Goal: Information Seeking & Learning: Learn about a topic

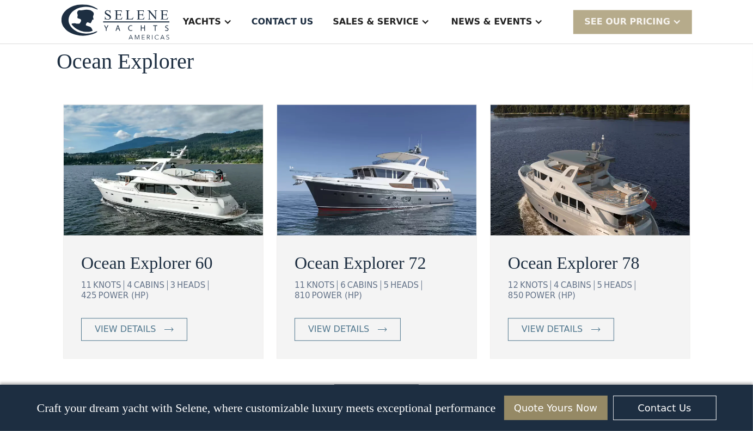
scroll to position [1983, 0]
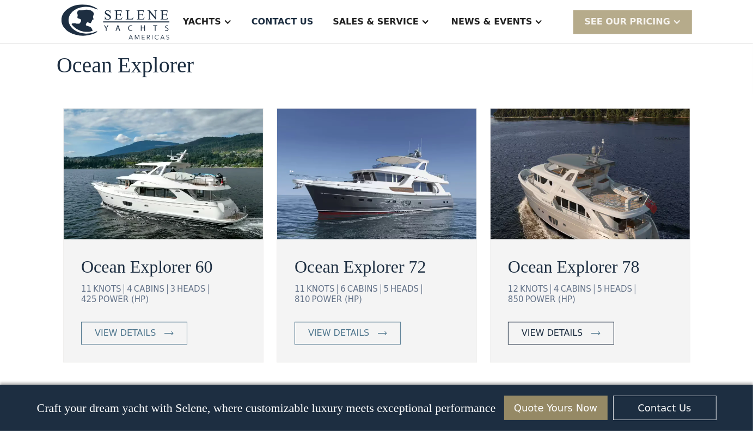
click at [562, 327] on div "view details" at bounding box center [552, 333] width 61 height 13
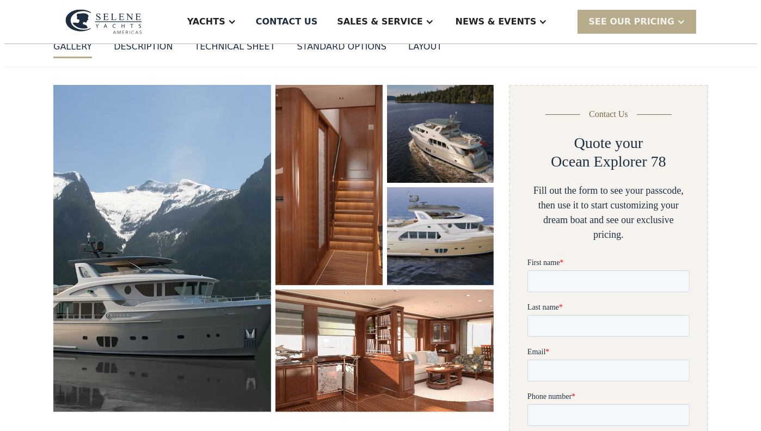
scroll to position [167, 0]
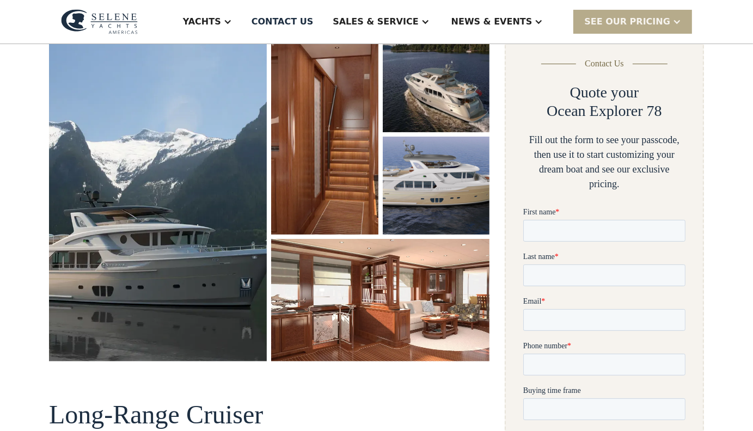
click at [205, 185] on img "open lightbox" at bounding box center [158, 197] width 218 height 327
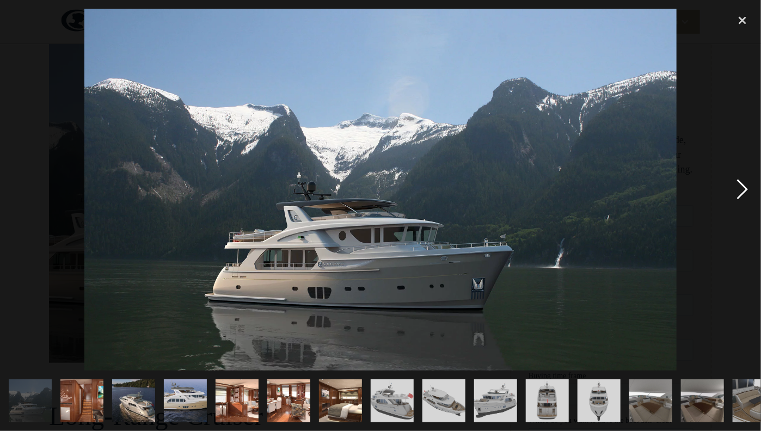
click at [745, 188] on div "next image" at bounding box center [742, 190] width 37 height 362
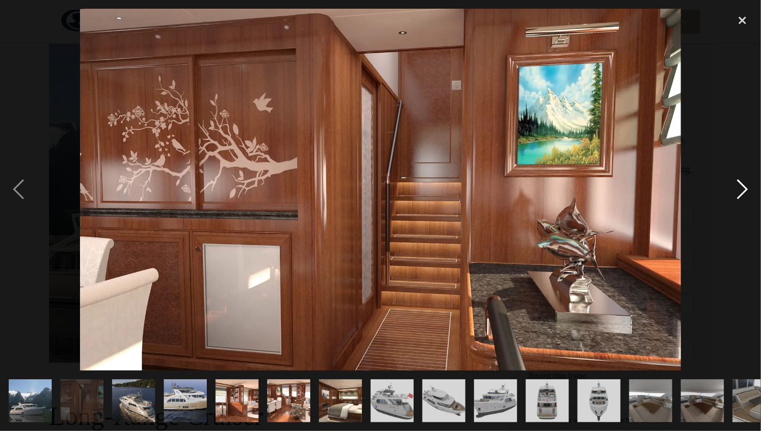
click at [745, 188] on div "next image" at bounding box center [742, 190] width 37 height 362
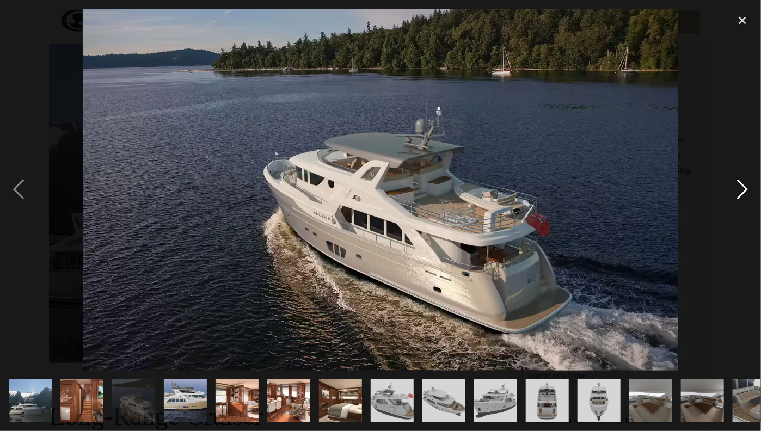
click at [745, 188] on div "next image" at bounding box center [742, 190] width 37 height 362
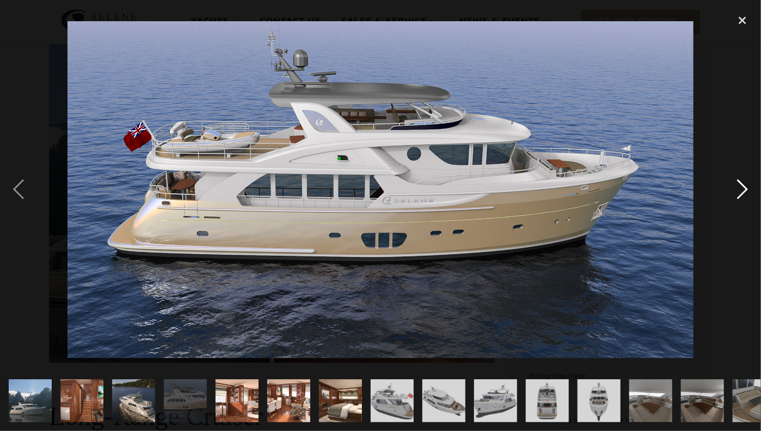
click at [745, 188] on div "next image" at bounding box center [742, 190] width 37 height 362
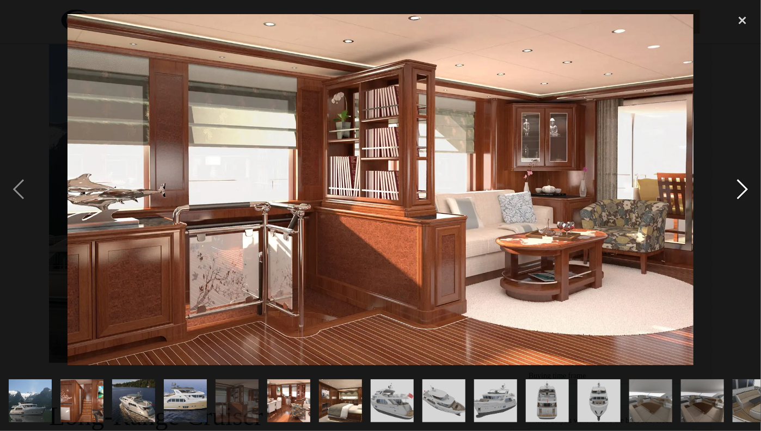
click at [745, 188] on div "next image" at bounding box center [742, 190] width 37 height 362
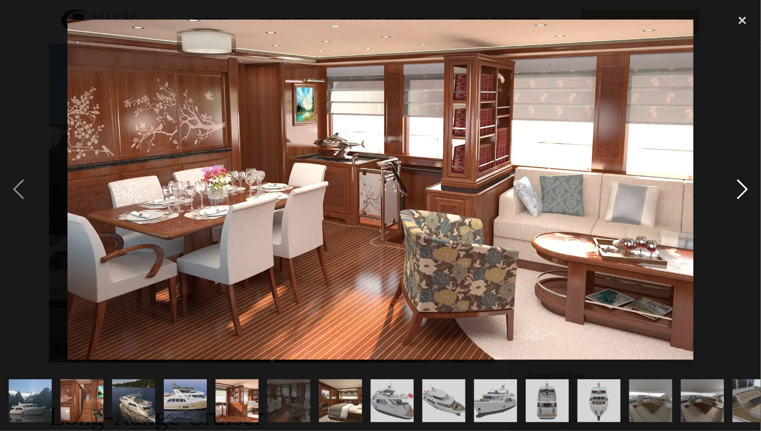
click at [745, 188] on div "next image" at bounding box center [742, 190] width 37 height 362
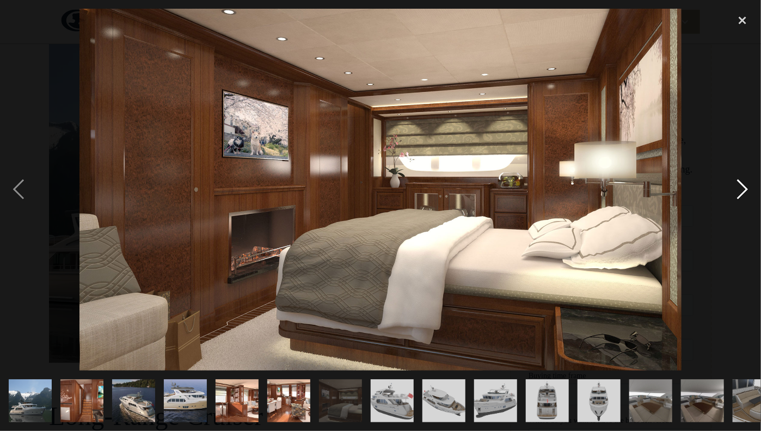
click at [745, 188] on div "next image" at bounding box center [742, 190] width 37 height 362
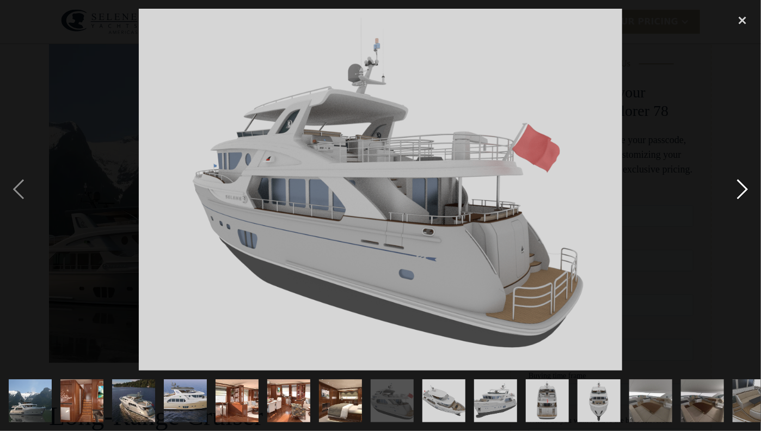
click at [745, 188] on div "next image" at bounding box center [742, 190] width 37 height 362
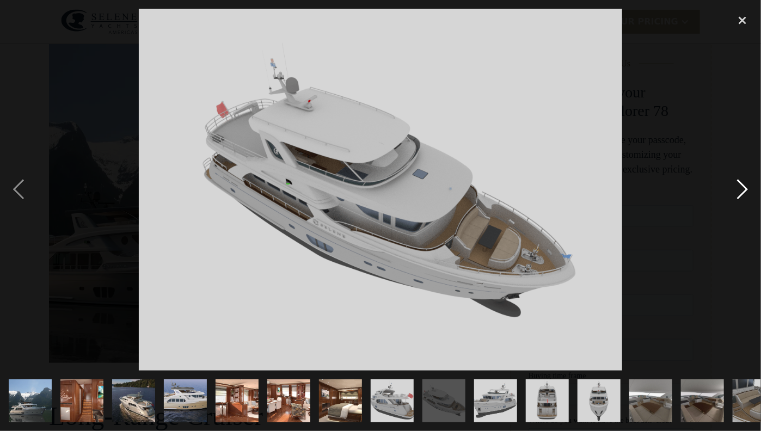
click at [745, 188] on div "next image" at bounding box center [742, 190] width 37 height 362
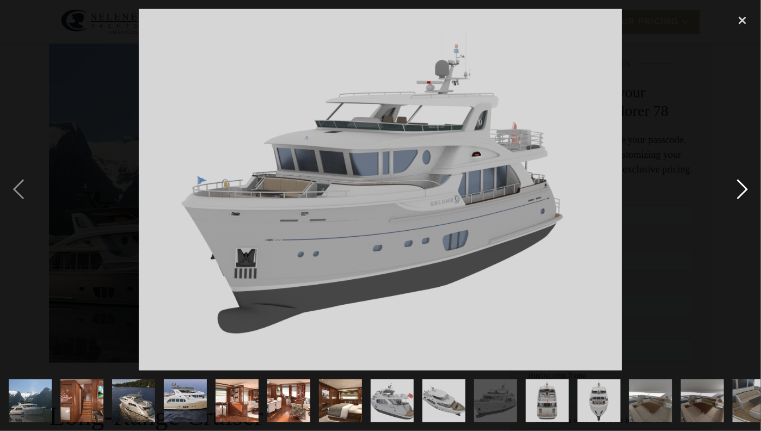
click at [745, 188] on div "next image" at bounding box center [742, 190] width 37 height 362
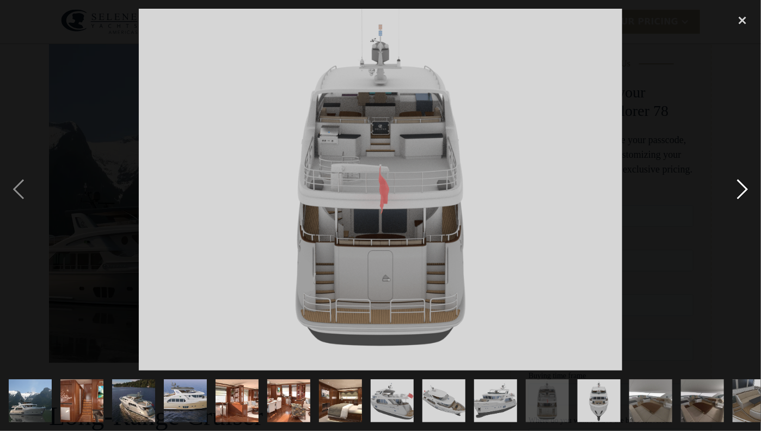
click at [745, 188] on div "next image" at bounding box center [742, 190] width 37 height 362
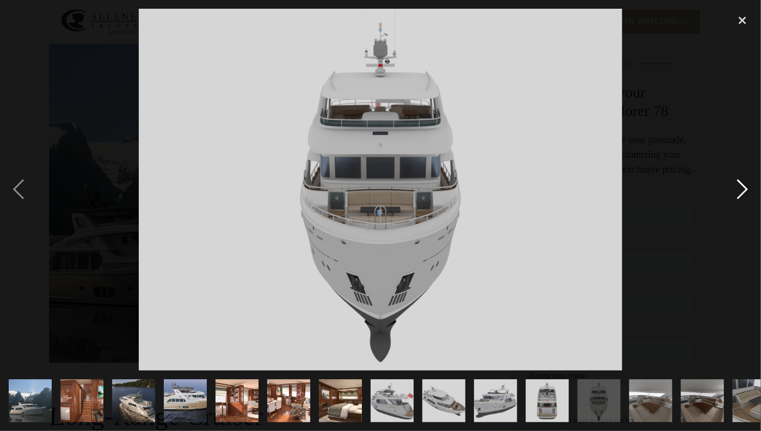
click at [745, 188] on div "next image" at bounding box center [742, 190] width 37 height 362
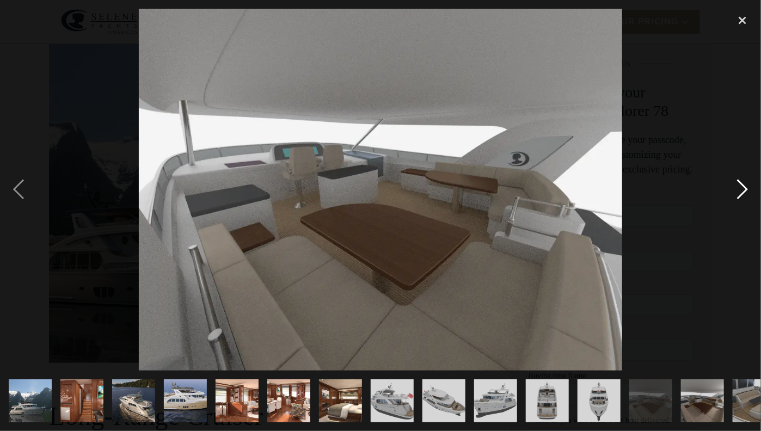
click at [745, 188] on div "next image" at bounding box center [742, 190] width 37 height 362
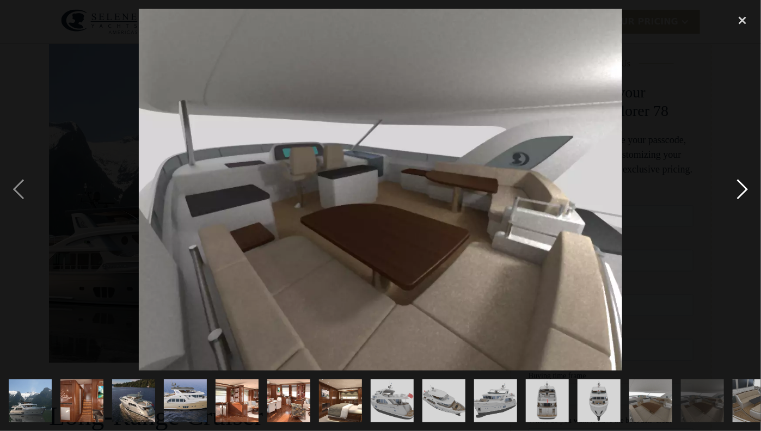
click at [745, 188] on div "next image" at bounding box center [742, 190] width 37 height 362
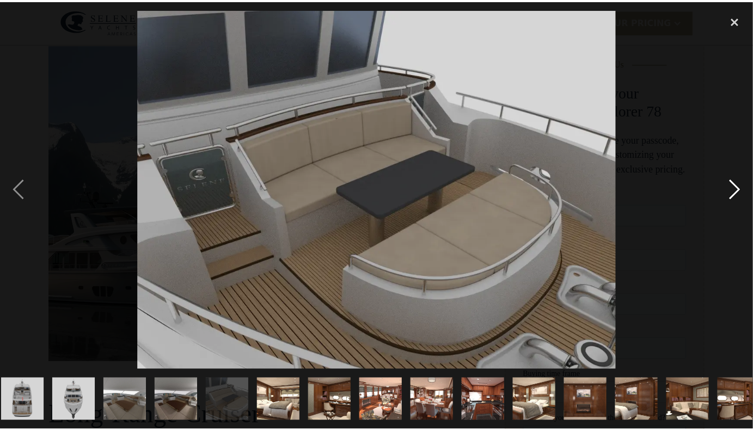
scroll to position [0, 540]
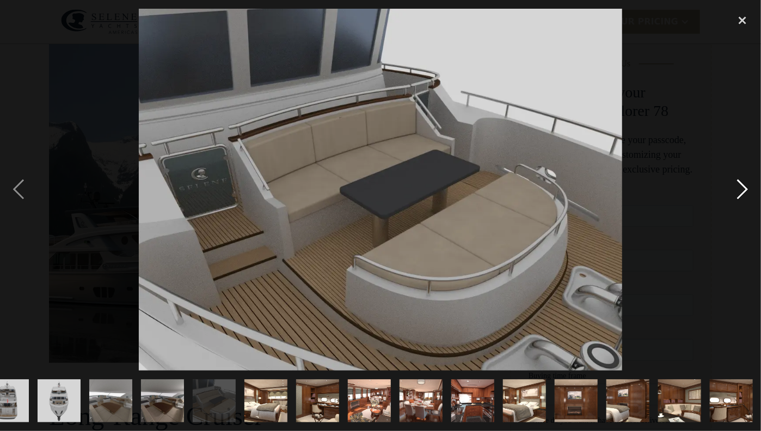
click at [745, 188] on div "next image" at bounding box center [742, 190] width 37 height 362
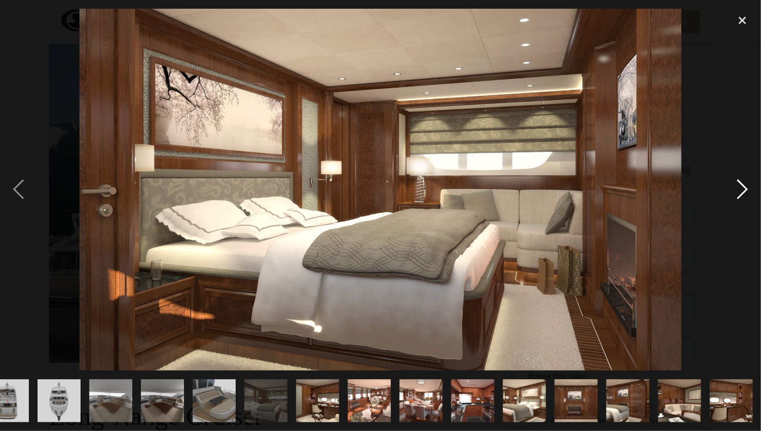
click at [745, 188] on div "next image" at bounding box center [742, 190] width 37 height 362
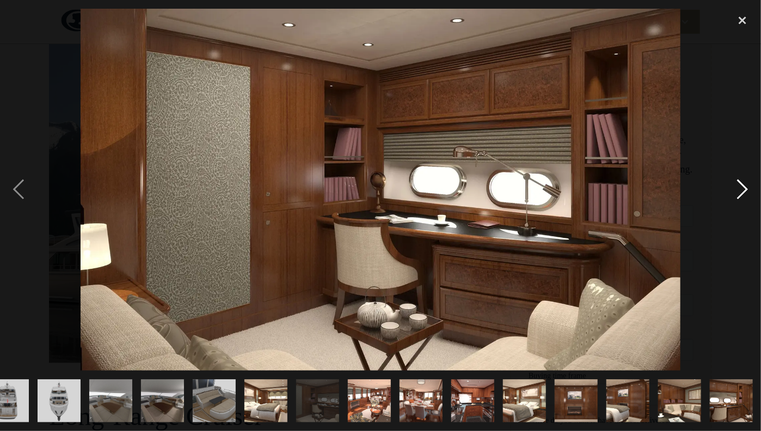
click at [745, 188] on div "next image" at bounding box center [742, 190] width 37 height 362
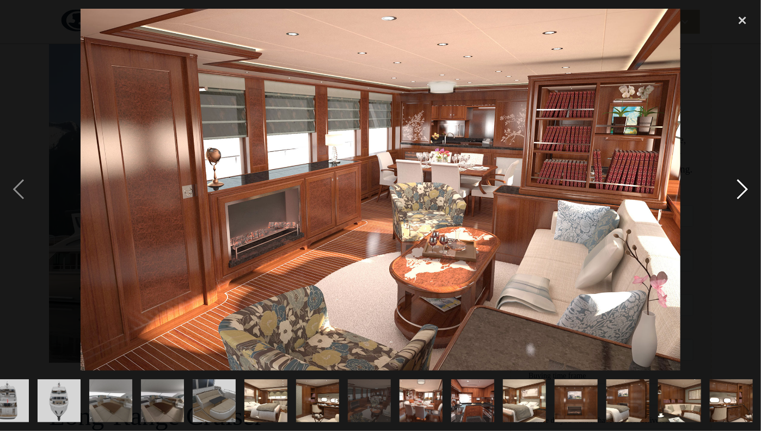
click at [745, 188] on div "next image" at bounding box center [742, 190] width 37 height 362
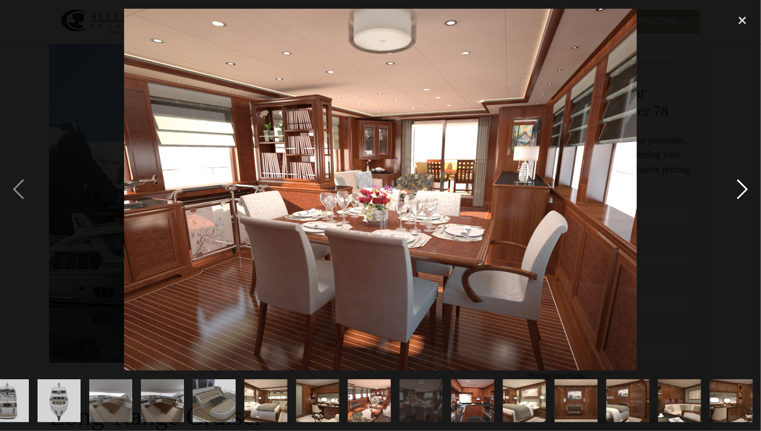
click at [745, 188] on div "next image" at bounding box center [742, 190] width 37 height 362
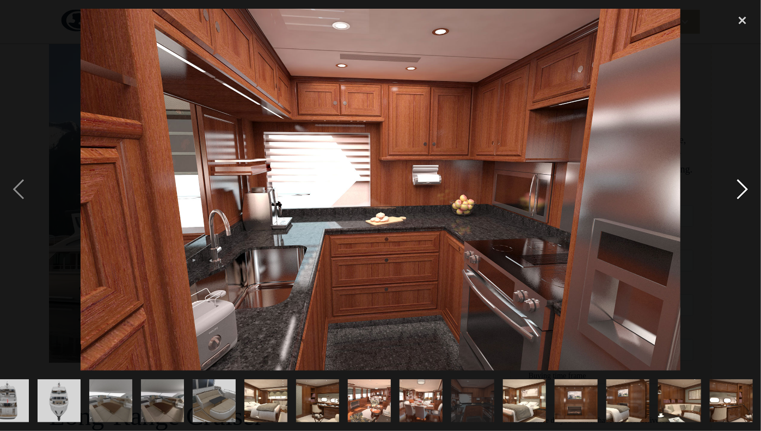
click at [745, 188] on div "next image" at bounding box center [742, 190] width 37 height 362
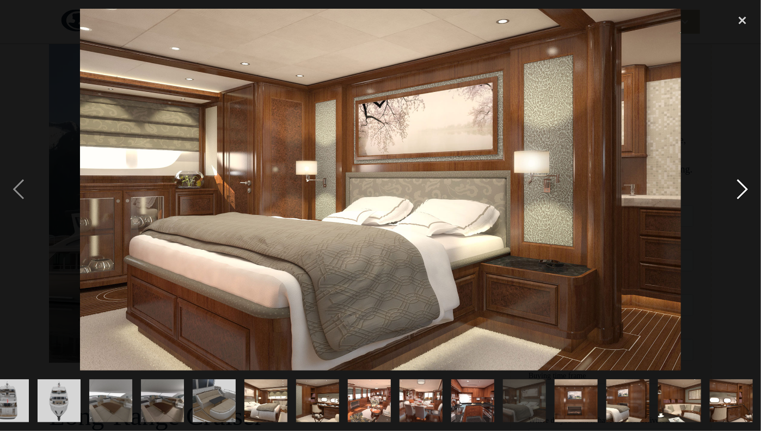
click at [745, 188] on div "next image" at bounding box center [742, 190] width 37 height 362
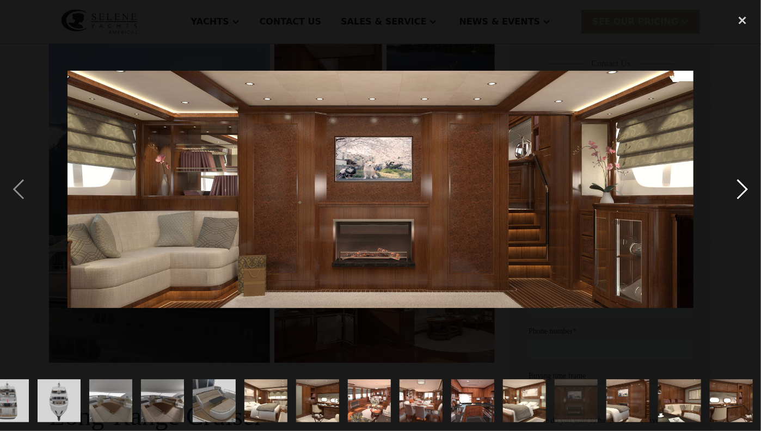
click at [745, 188] on div "next image" at bounding box center [742, 190] width 37 height 362
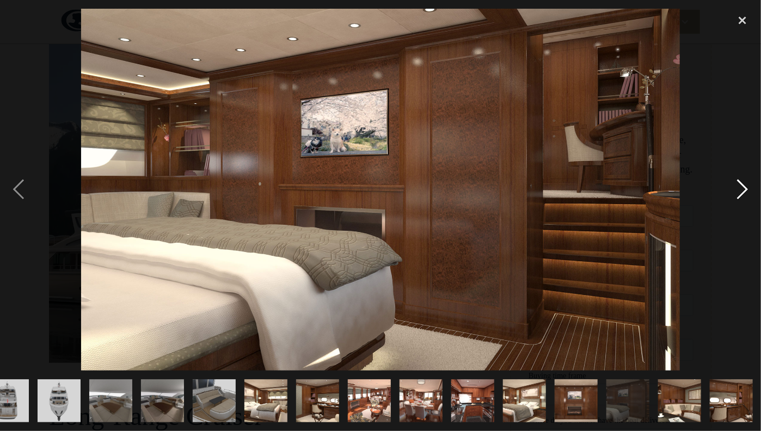
click at [745, 188] on div "next image" at bounding box center [742, 190] width 37 height 362
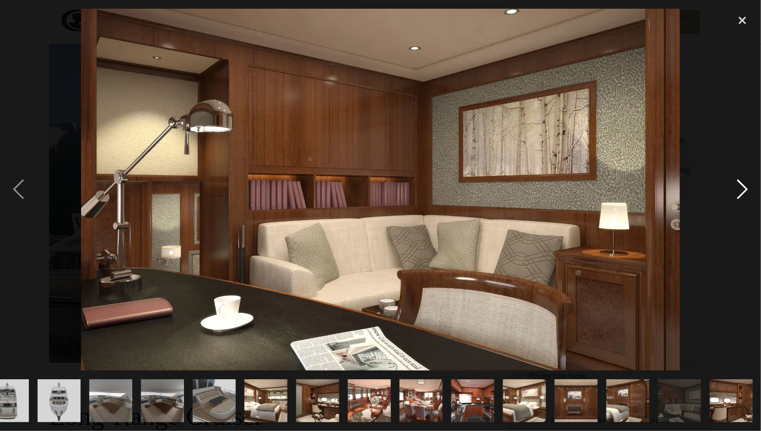
click at [745, 188] on div "next image" at bounding box center [742, 190] width 37 height 362
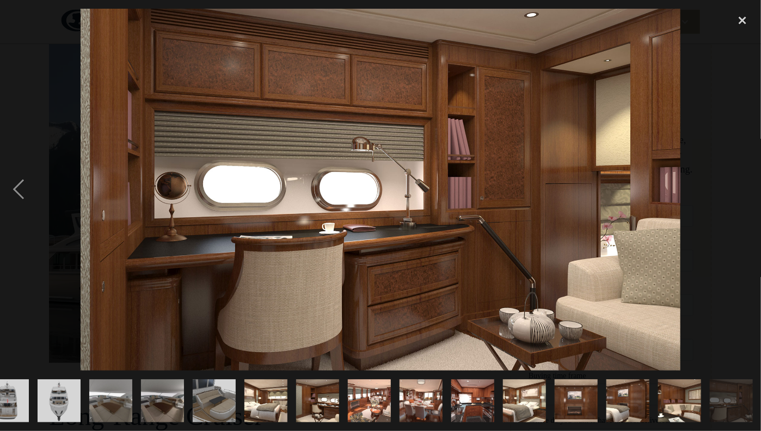
click at [745, 188] on div "next image" at bounding box center [742, 190] width 37 height 362
click at [741, 23] on div "close lightbox" at bounding box center [742, 21] width 37 height 24
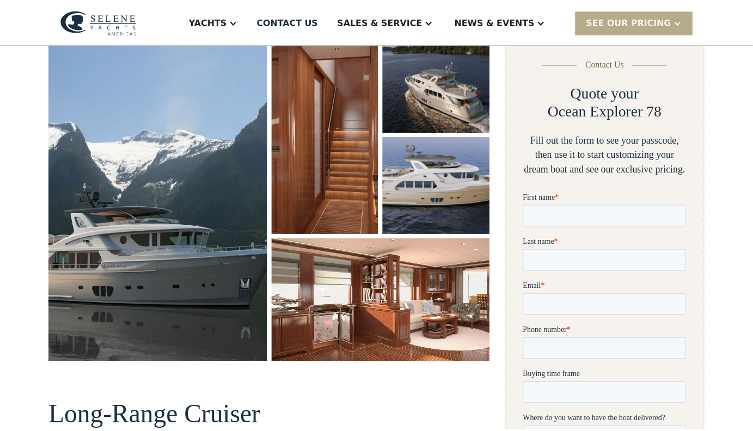
scroll to position [0, 0]
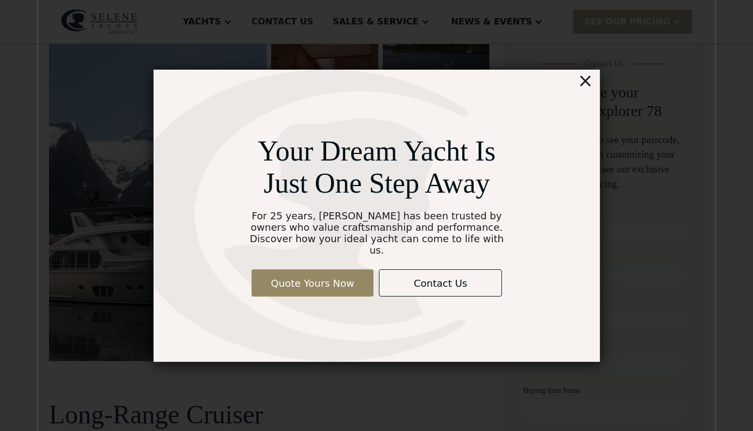
click at [582, 87] on div "×" at bounding box center [585, 81] width 16 height 22
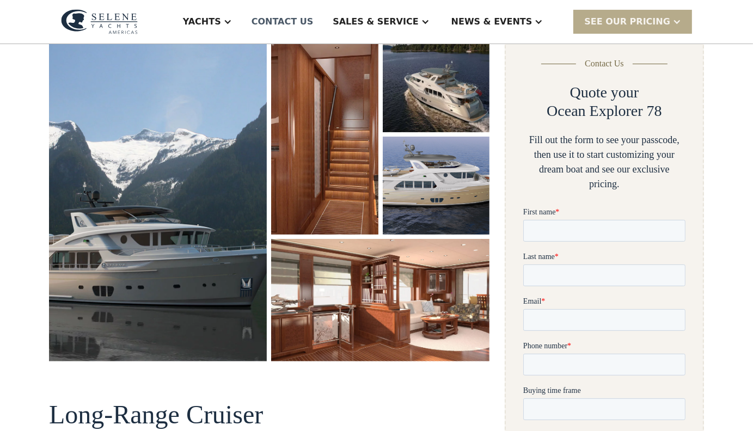
click at [314, 25] on div "Contact US" at bounding box center [283, 21] width 62 height 13
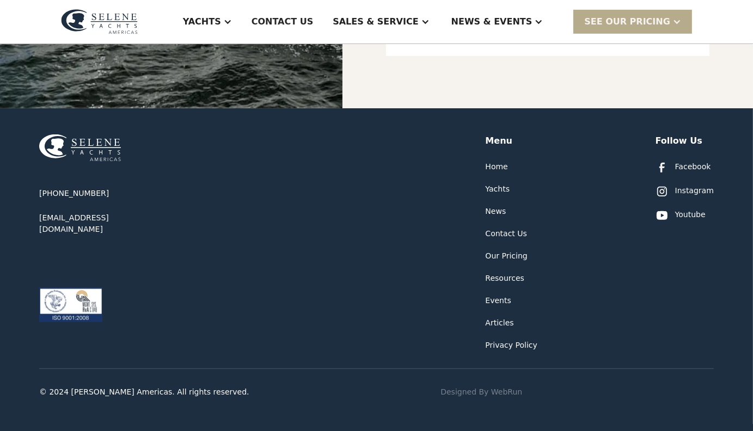
scroll to position [546, 0]
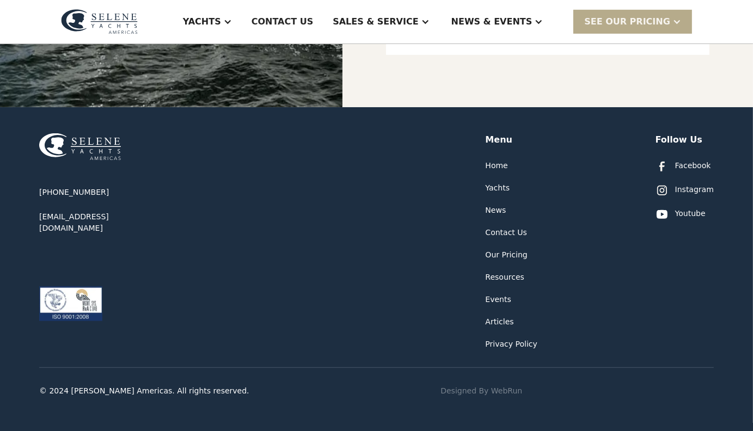
click at [493, 166] on div "Home" at bounding box center [497, 165] width 22 height 11
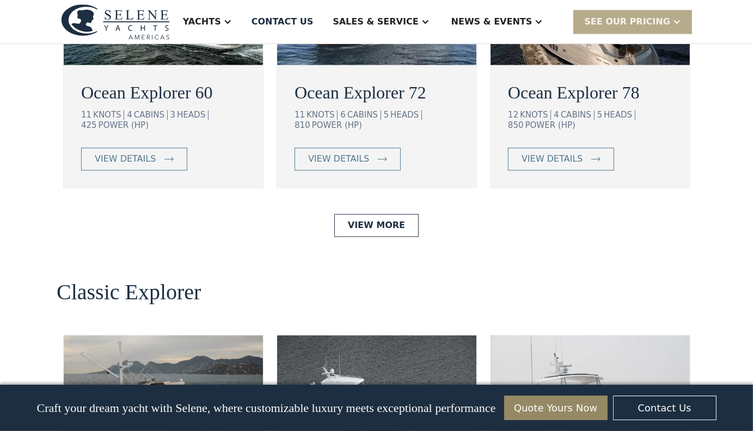
scroll to position [2186, 0]
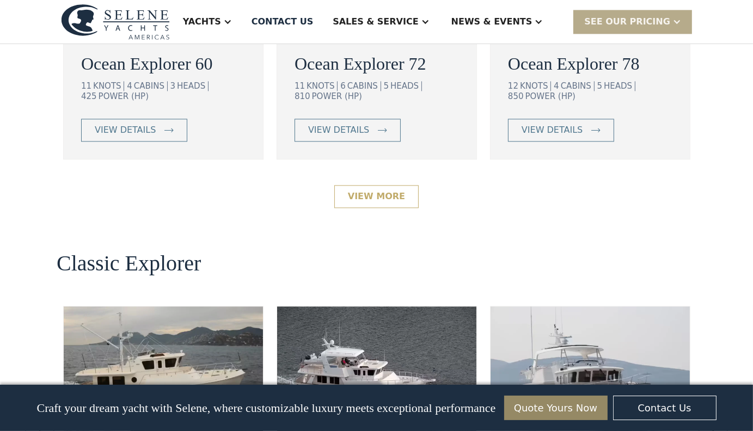
click at [373, 185] on link "View More" at bounding box center [376, 196] width 84 height 23
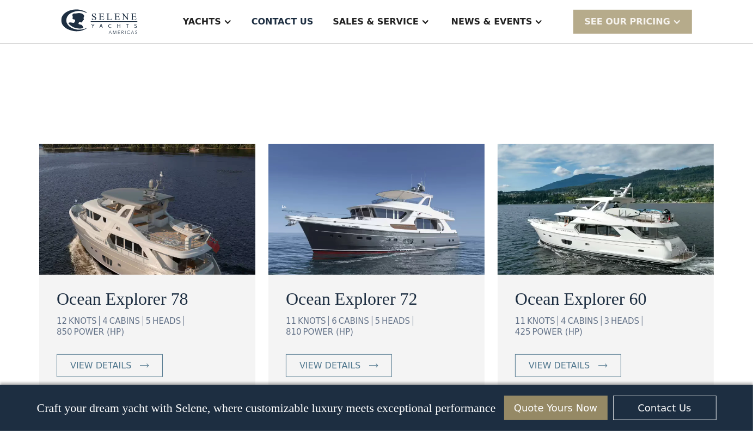
scroll to position [646, 0]
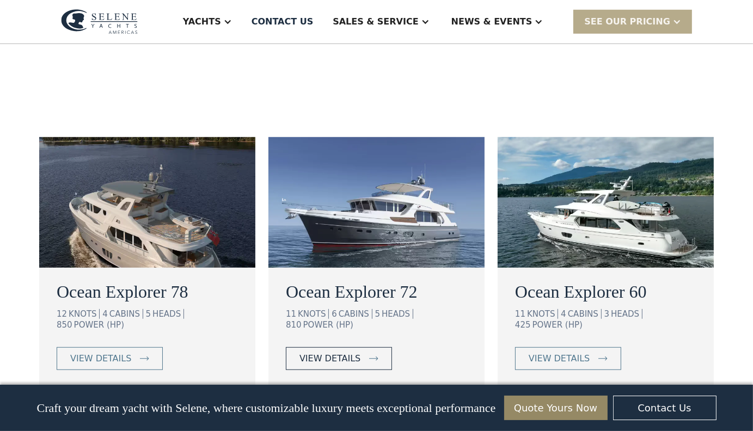
click at [351, 352] on div "view details" at bounding box center [330, 358] width 61 height 13
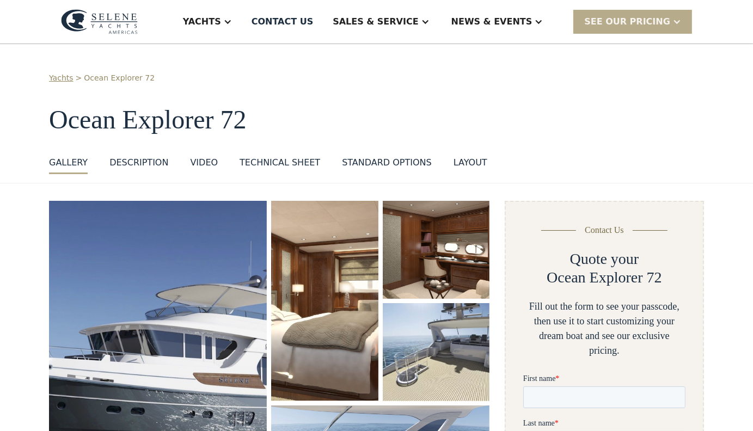
click at [232, 285] on img "open lightbox" at bounding box center [158, 362] width 218 height 322
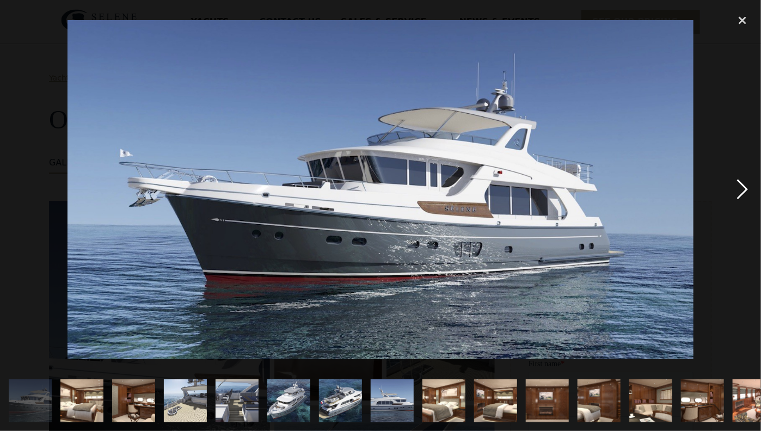
click at [746, 191] on div "next image" at bounding box center [742, 190] width 37 height 362
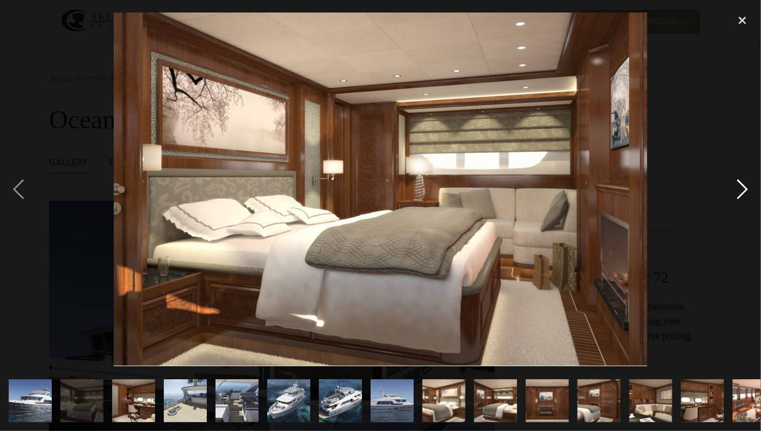
click at [746, 191] on div "next image" at bounding box center [742, 190] width 37 height 362
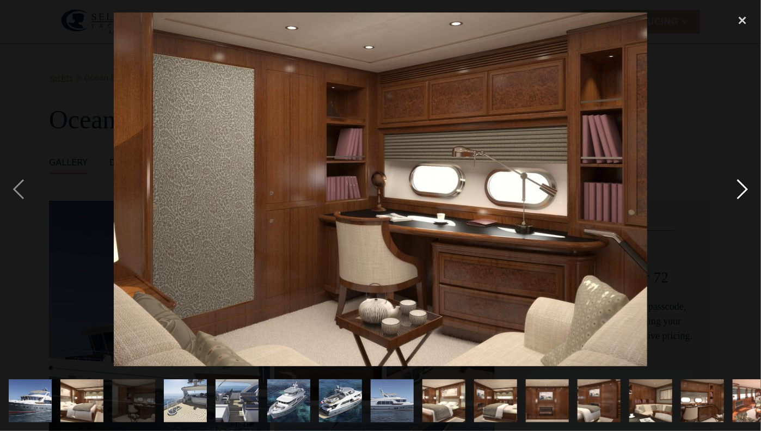
click at [746, 191] on div "next image" at bounding box center [742, 190] width 37 height 362
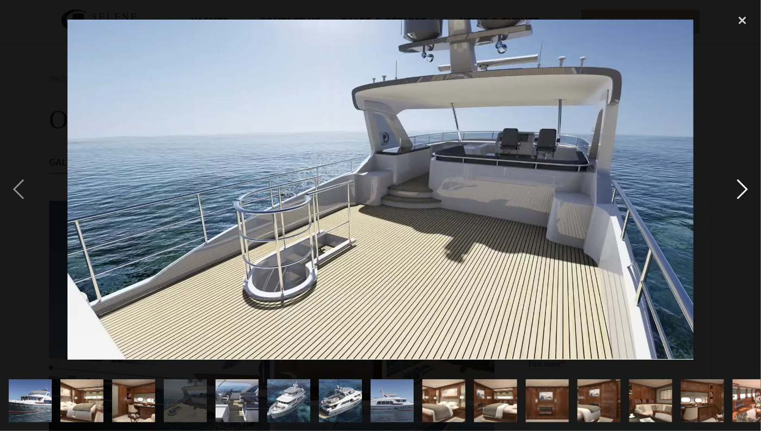
click at [746, 191] on div "next image" at bounding box center [742, 190] width 37 height 362
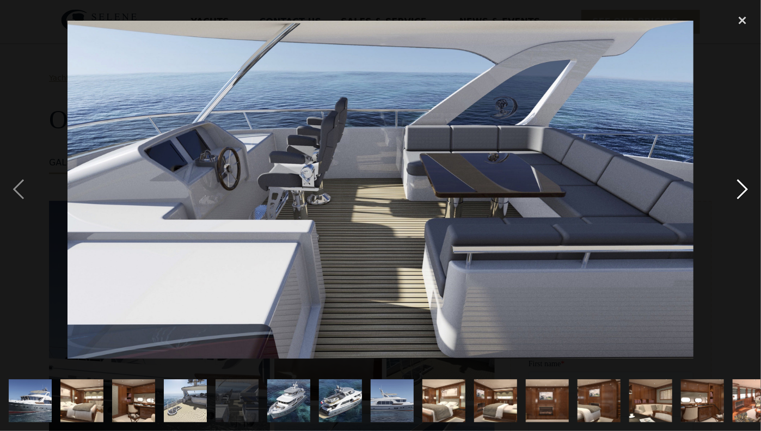
click at [746, 191] on div "next image" at bounding box center [742, 190] width 37 height 362
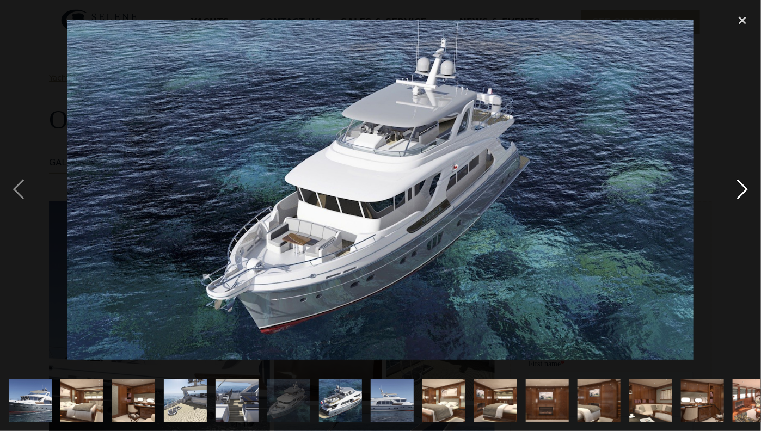
click at [746, 191] on div "next image" at bounding box center [742, 190] width 37 height 362
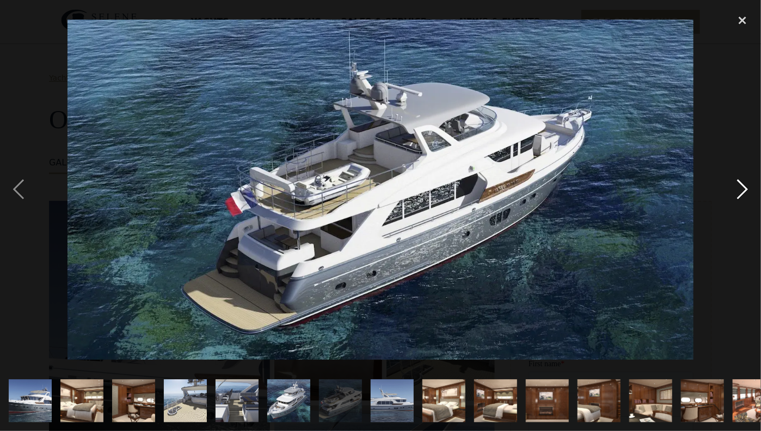
click at [746, 191] on div "next image" at bounding box center [742, 190] width 37 height 362
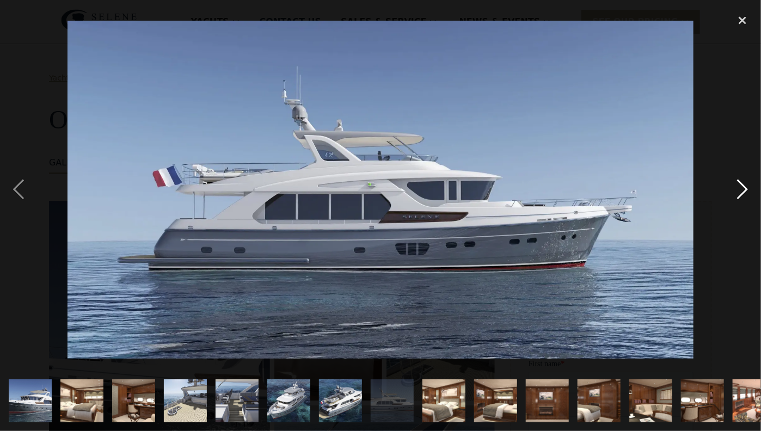
click at [746, 191] on div "next image" at bounding box center [742, 190] width 37 height 362
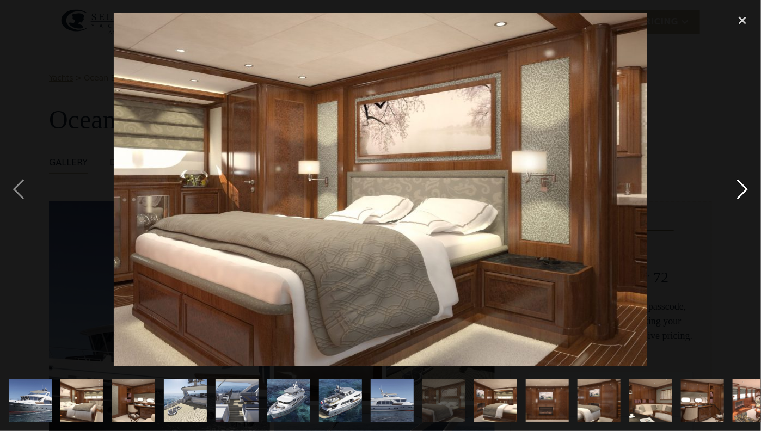
click at [746, 191] on div "next image" at bounding box center [742, 190] width 37 height 362
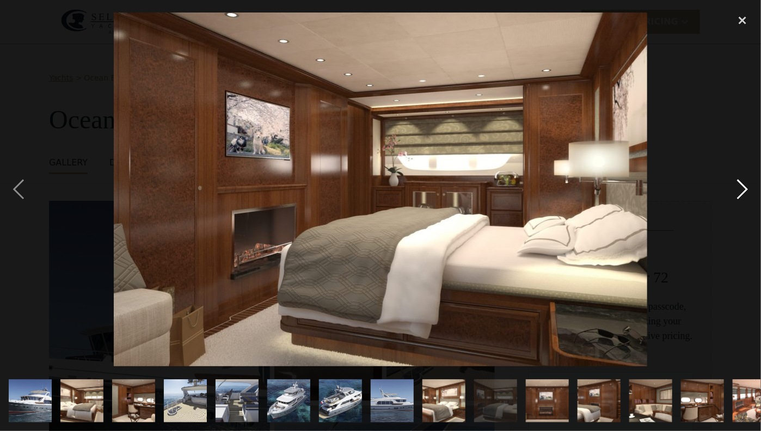
click at [746, 191] on div "next image" at bounding box center [742, 190] width 37 height 362
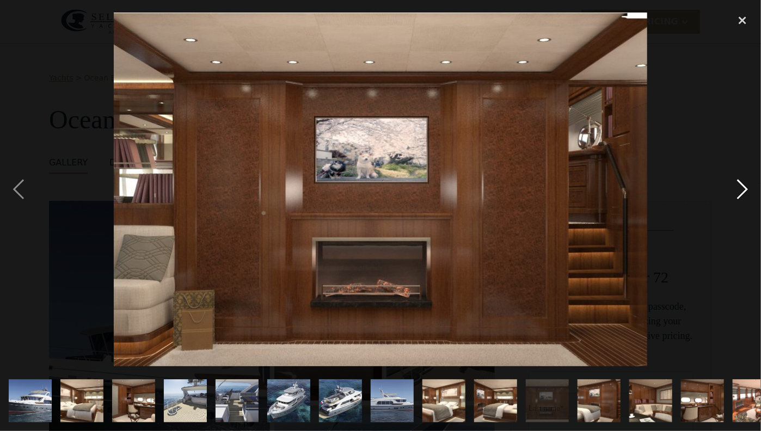
click at [746, 191] on div "next image" at bounding box center [742, 190] width 37 height 362
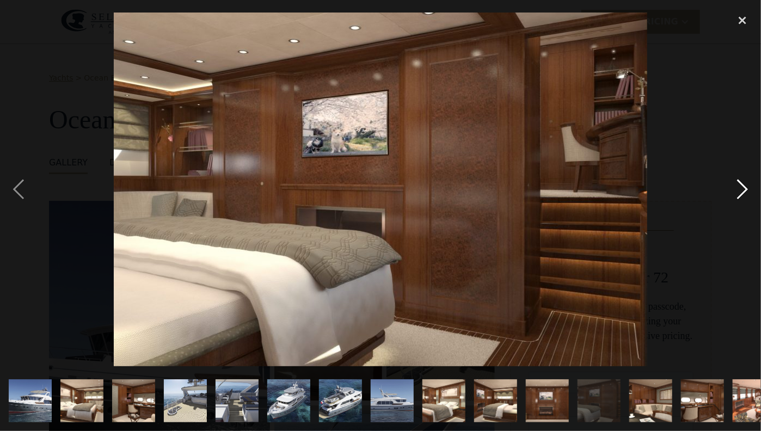
click at [746, 191] on div "next image" at bounding box center [742, 190] width 37 height 362
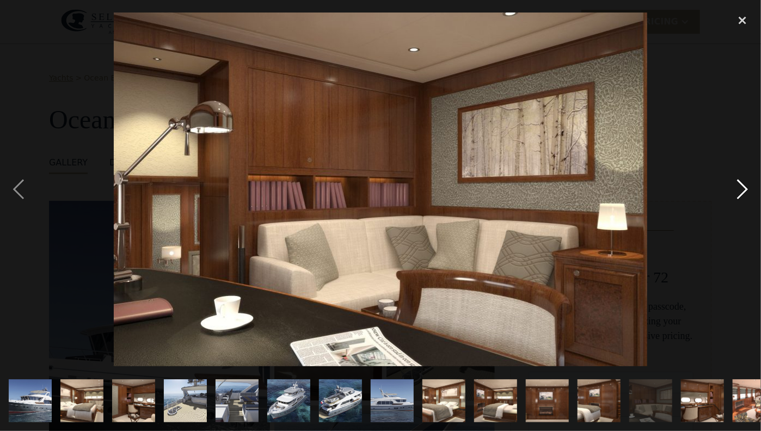
click at [746, 191] on div "next image" at bounding box center [742, 190] width 37 height 362
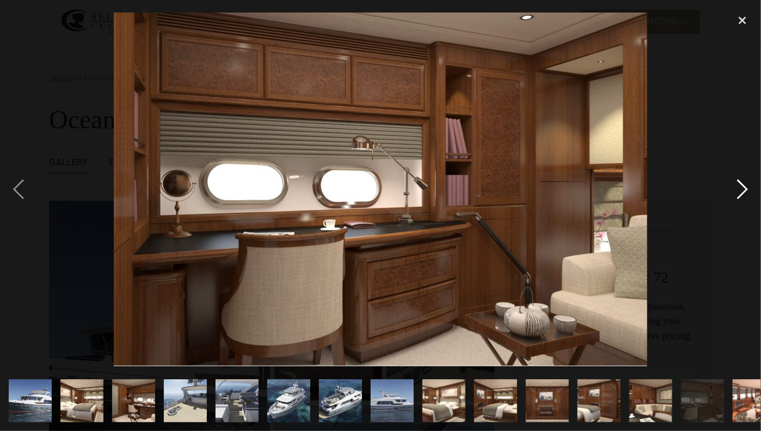
click at [746, 191] on div "next image" at bounding box center [742, 190] width 37 height 362
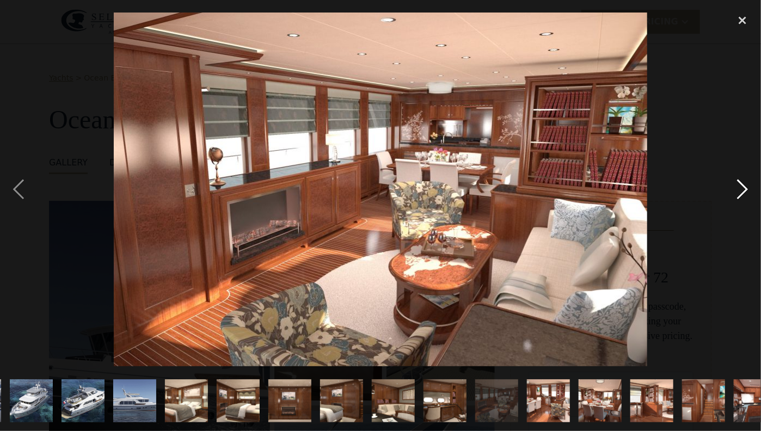
scroll to position [0, 333]
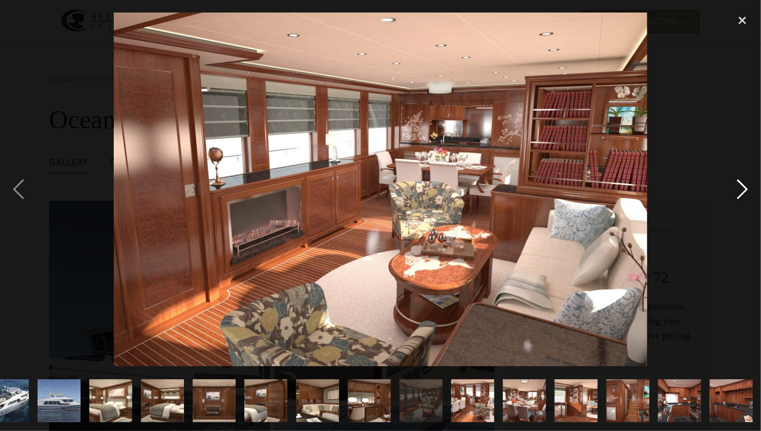
click at [746, 191] on div "next image" at bounding box center [742, 190] width 37 height 362
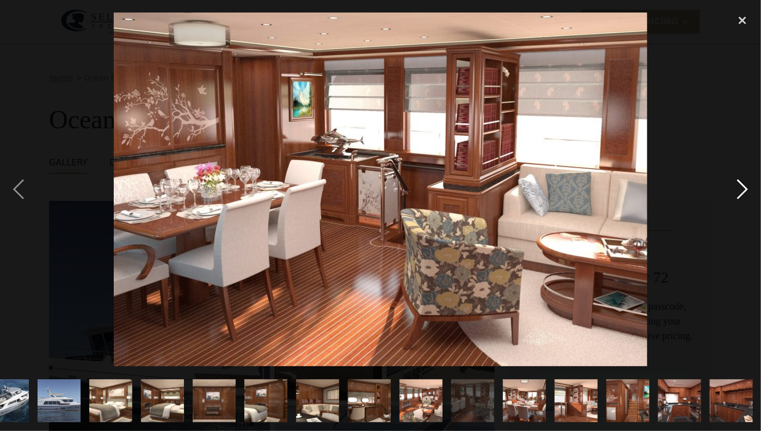
click at [746, 191] on div "next image" at bounding box center [742, 190] width 37 height 362
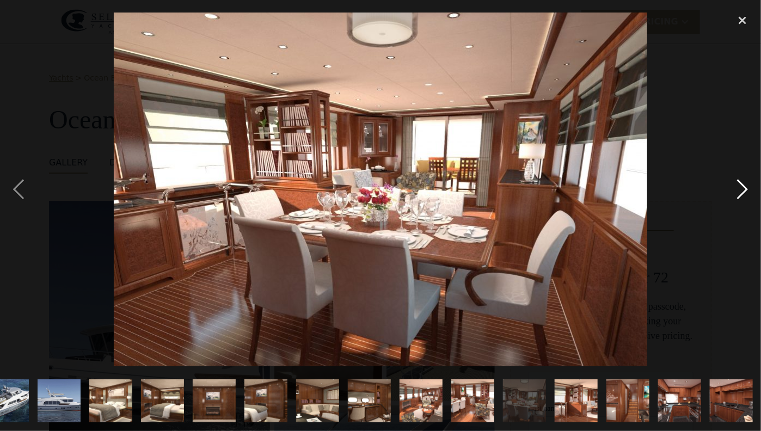
click at [746, 191] on div "next image" at bounding box center [742, 190] width 37 height 362
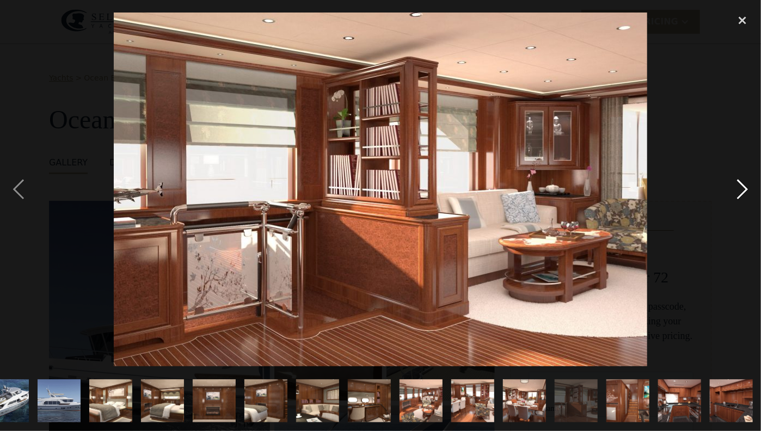
click at [746, 191] on div "next image" at bounding box center [742, 190] width 37 height 362
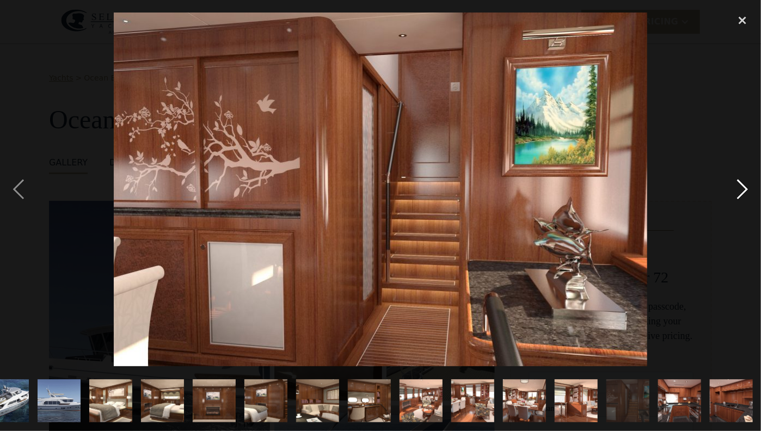
click at [746, 191] on div "next image" at bounding box center [742, 190] width 37 height 362
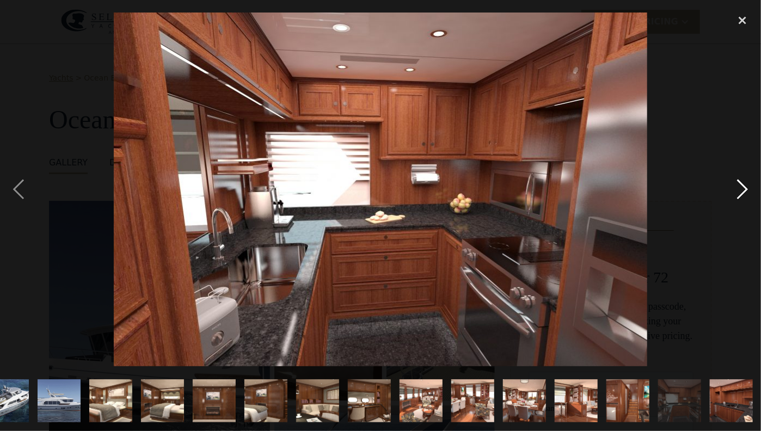
click at [746, 191] on div "next image" at bounding box center [742, 190] width 37 height 362
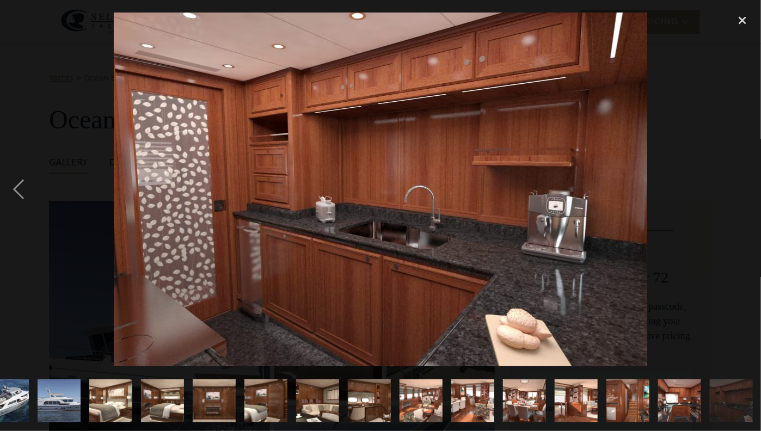
click at [746, 191] on div "next image" at bounding box center [742, 190] width 37 height 362
click at [742, 22] on div "close lightbox" at bounding box center [742, 21] width 37 height 24
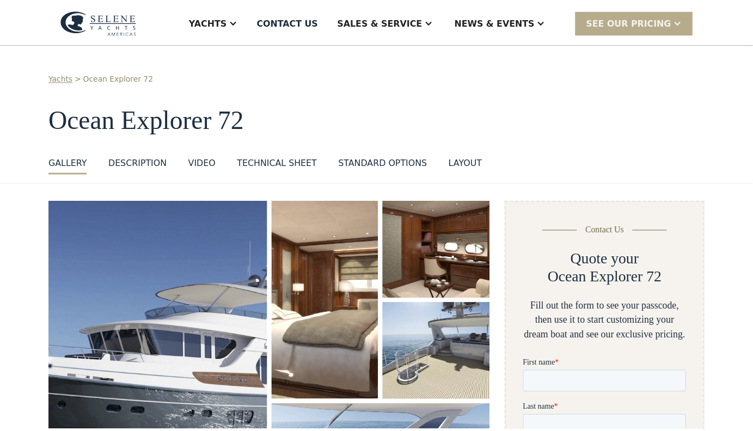
scroll to position [0, 0]
